Goal: Information Seeking & Learning: Understand process/instructions

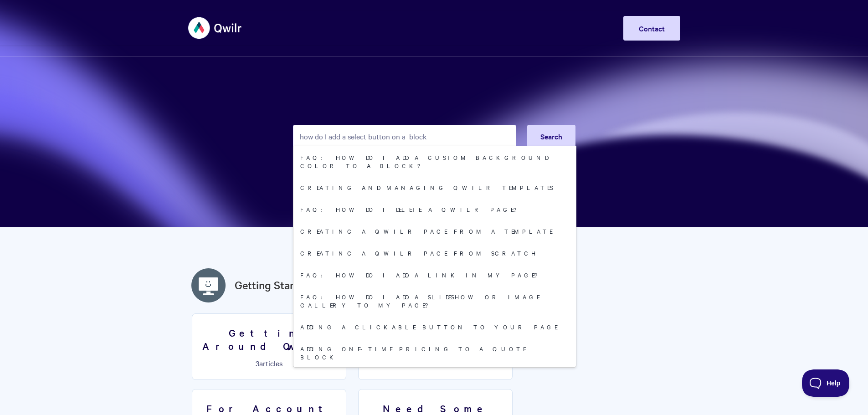
type input "how do I add a select button on a block"
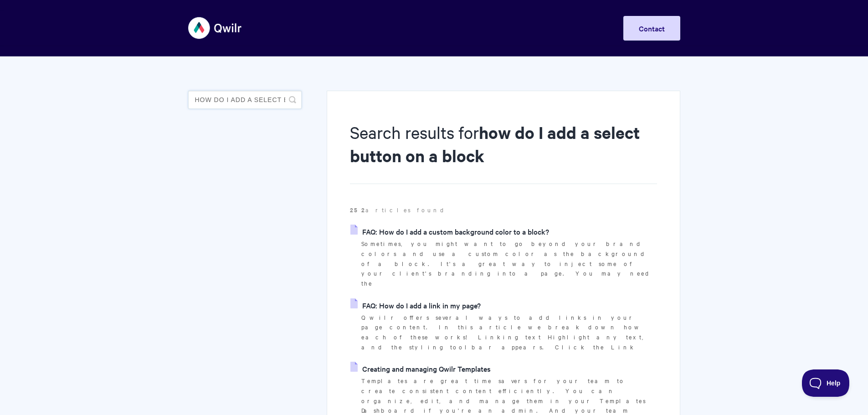
click at [271, 100] on input "how do I add a select button on a block" at bounding box center [244, 100] width 113 height 18
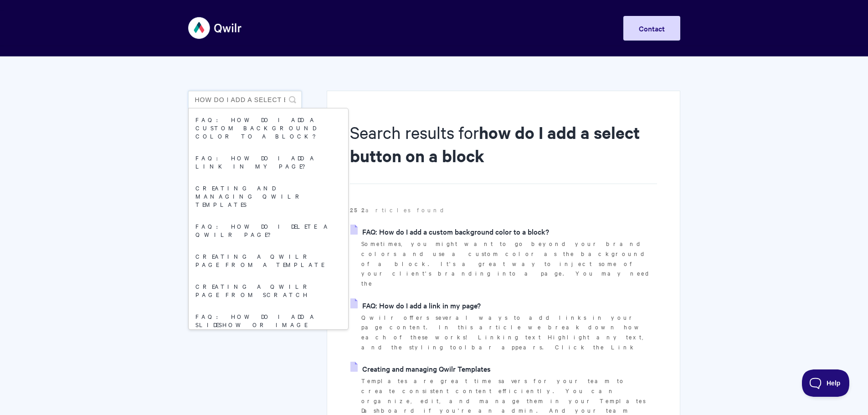
scroll to position [0, 75]
drag, startPoint x: 201, startPoint y: 98, endPoint x: 310, endPoint y: 102, distance: 108.9
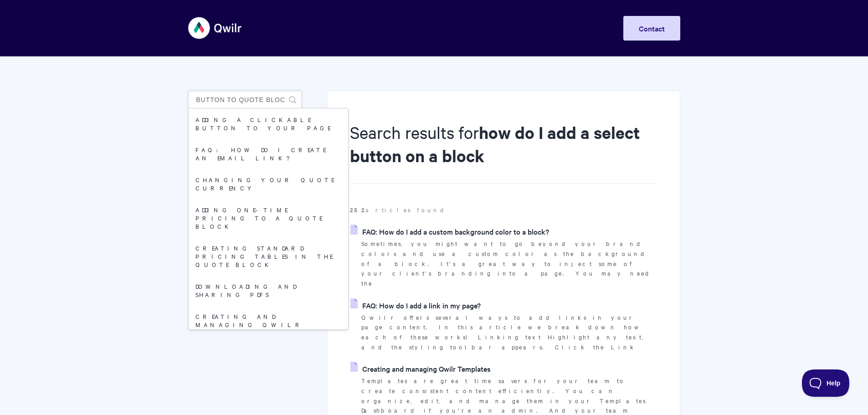
scroll to position [0, 81]
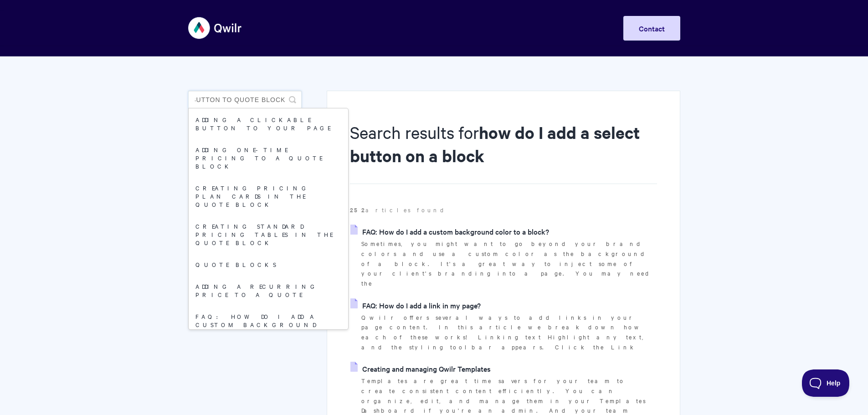
type input "how to add select button to quote block"
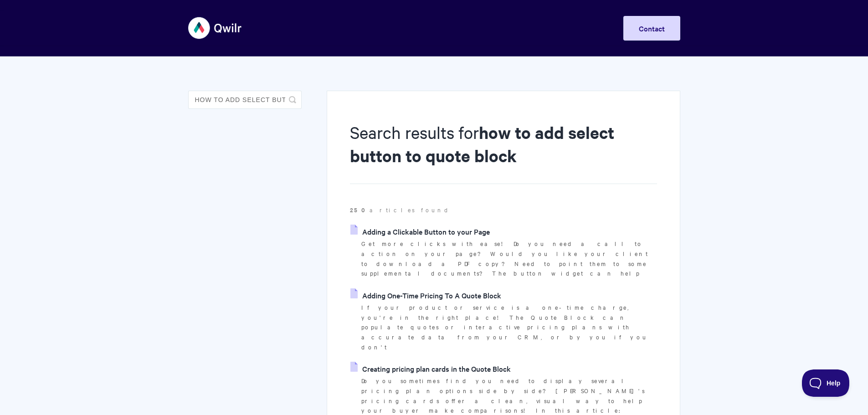
click at [428, 231] on link "Adding a Clickable Button to your Page" at bounding box center [419, 232] width 139 height 14
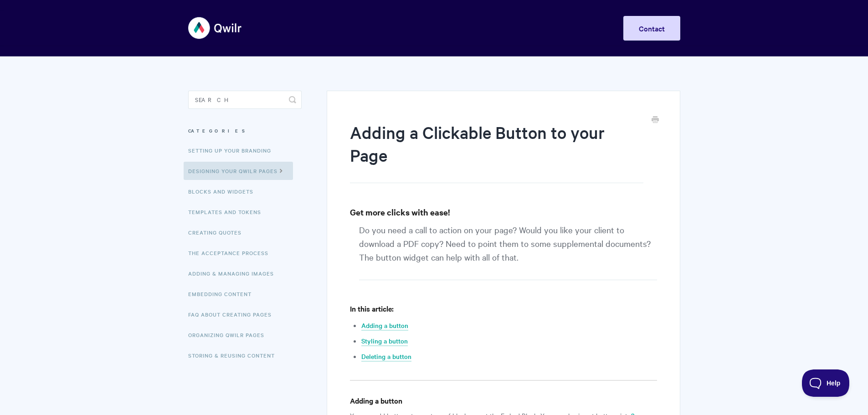
click at [194, 23] on img at bounding box center [215, 28] width 54 height 34
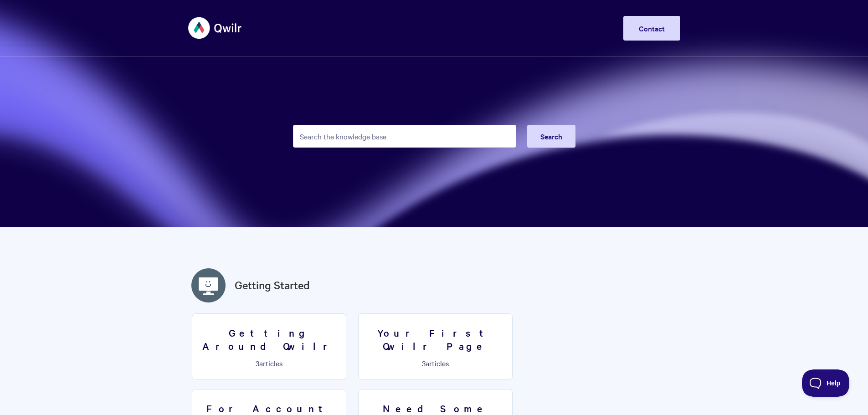
click at [197, 24] on img at bounding box center [215, 28] width 54 height 34
